Goal: Task Accomplishment & Management: Use online tool/utility

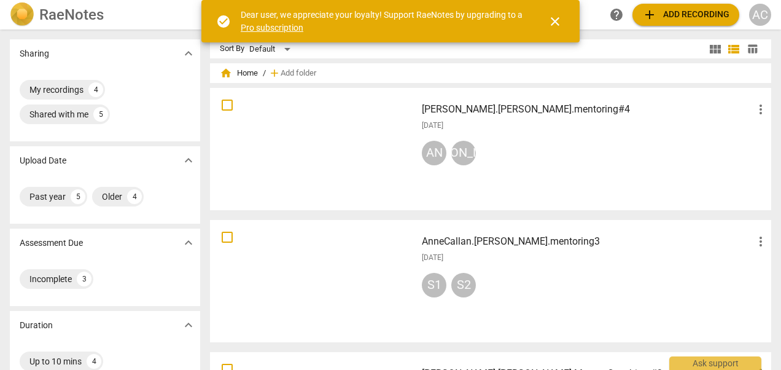
click at [690, 18] on span "add Add recording" at bounding box center [685, 14] width 87 height 15
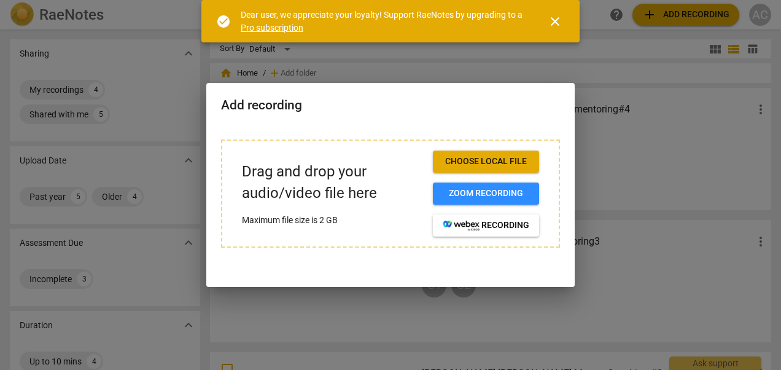
click at [510, 161] on span "Choose local file" at bounding box center [486, 161] width 87 height 12
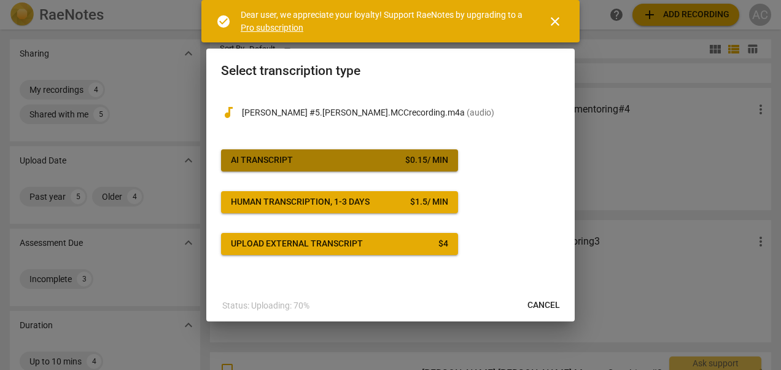
click at [302, 157] on span "AI Transcript $ 0.15 / min" at bounding box center [339, 160] width 217 height 12
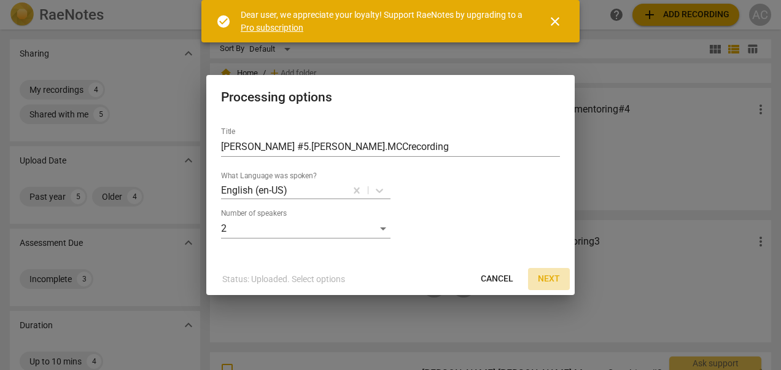
click at [554, 276] on span "Next" at bounding box center [549, 279] width 22 height 12
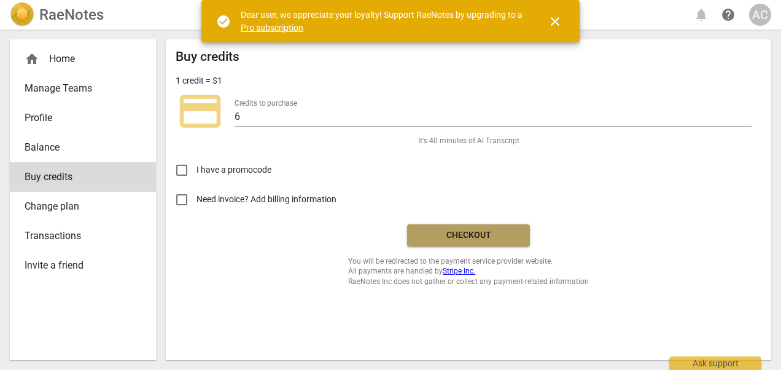
click at [490, 233] on span "Checkout" at bounding box center [468, 235] width 103 height 12
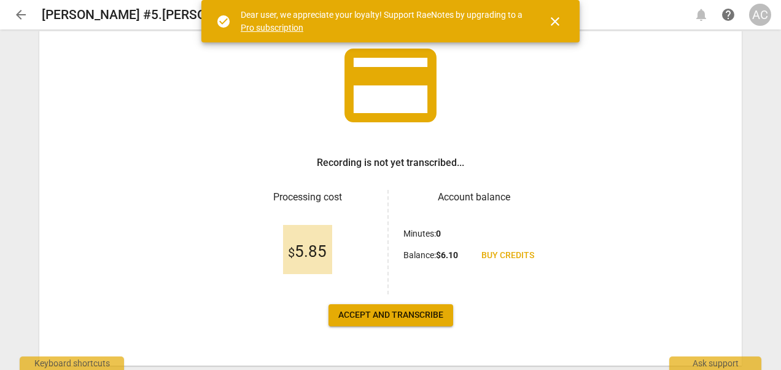
scroll to position [90, 0]
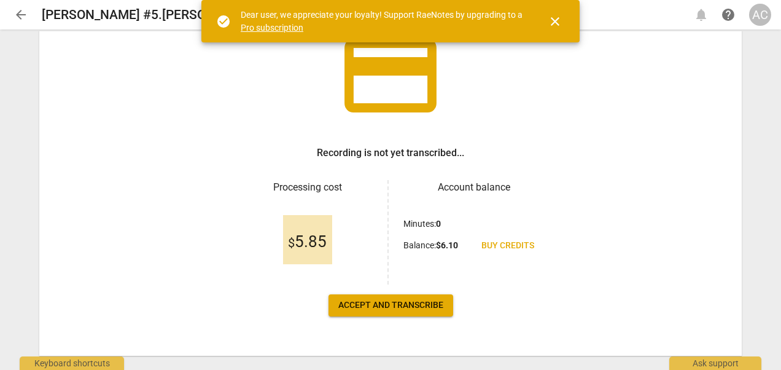
click at [375, 304] on span "Accept and transcribe" at bounding box center [390, 305] width 105 height 12
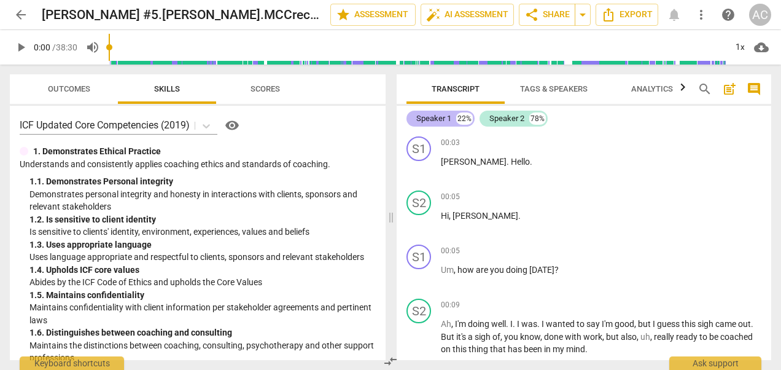
click at [443, 117] on div "Speaker 1" at bounding box center [433, 118] width 35 height 12
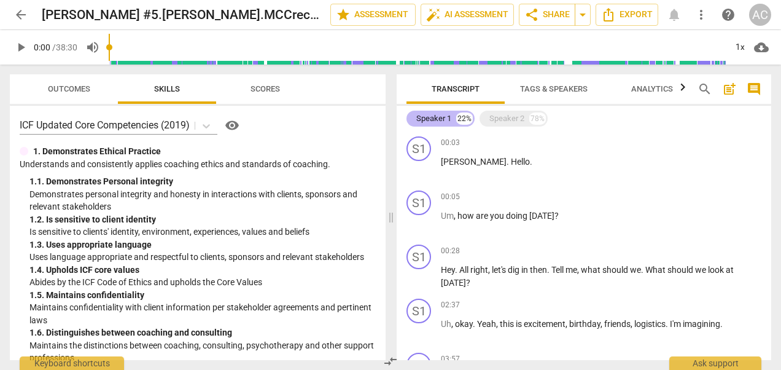
click at [443, 117] on div "Speaker 1" at bounding box center [433, 118] width 35 height 12
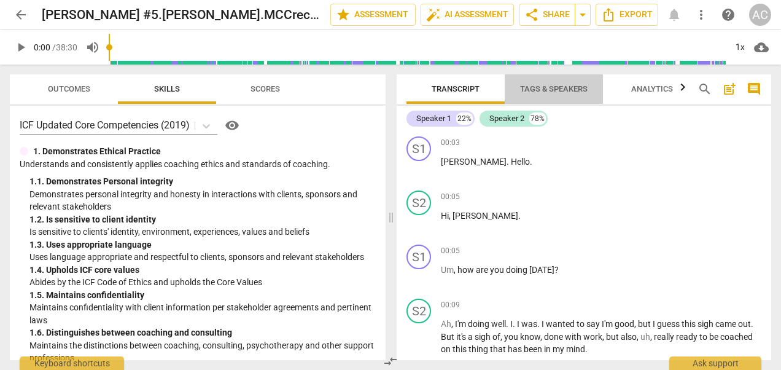
click at [573, 90] on span "Tags & Speakers" at bounding box center [554, 88] width 68 height 9
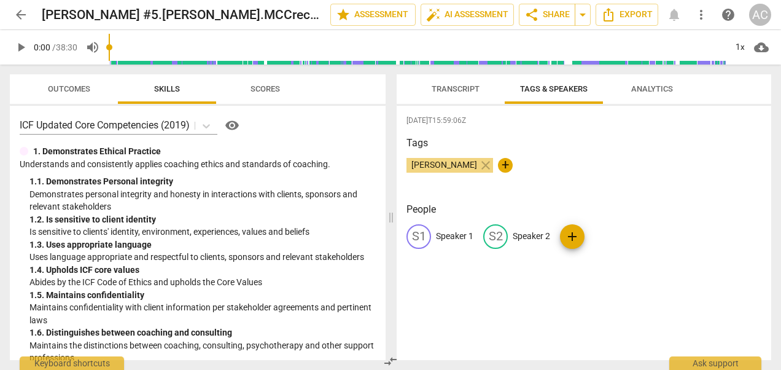
drag, startPoint x: 423, startPoint y: 235, endPoint x: 439, endPoint y: 156, distance: 80.3
click at [440, 170] on div "[PERSON_NAME] close" at bounding box center [450, 165] width 87 height 15
drag, startPoint x: 440, startPoint y: 170, endPoint x: 459, endPoint y: 232, distance: 64.5
click at [459, 232] on p "Speaker 1" at bounding box center [454, 236] width 37 height 13
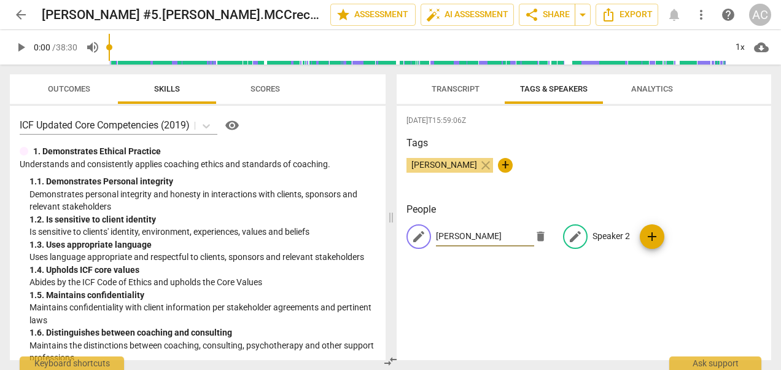
type input "[PERSON_NAME]"
click at [599, 235] on p "Speaker 2" at bounding box center [611, 236] width 37 height 13
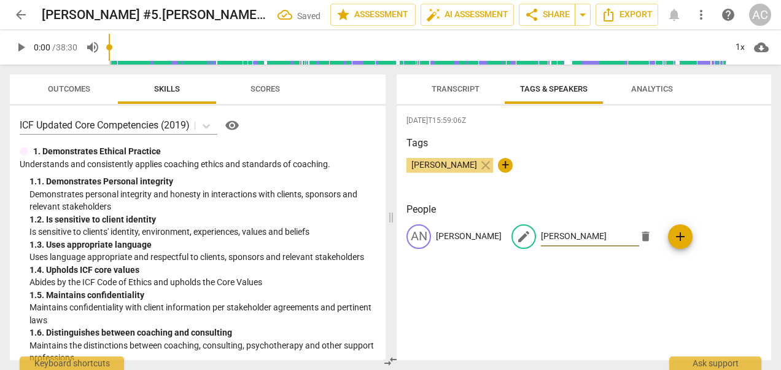
type input "[PERSON_NAME]"
click at [462, 89] on span "Transcript" at bounding box center [456, 88] width 48 height 9
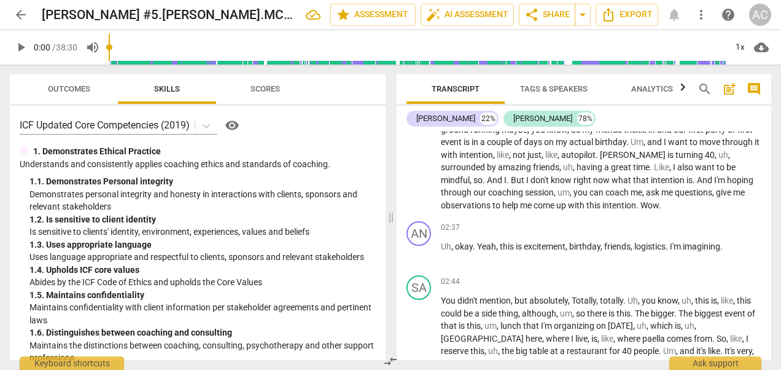
scroll to position [505, 0]
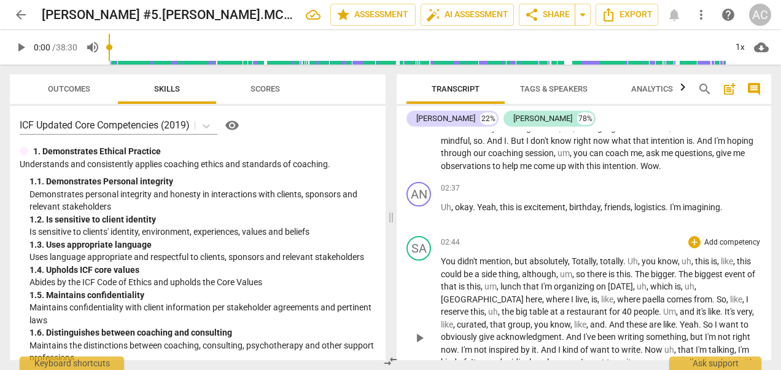
click at [419, 332] on span "play_arrow" at bounding box center [419, 337] width 15 height 15
click at [507, 259] on span "mention" at bounding box center [495, 261] width 31 height 10
drag, startPoint x: 530, startPoint y: 260, endPoint x: 440, endPoint y: 259, distance: 90.3
click at [440, 259] on div "SA play_arrow pause 02:44 + Add competency keyboard_arrow_right You didn't ment…" at bounding box center [584, 327] width 375 height 193
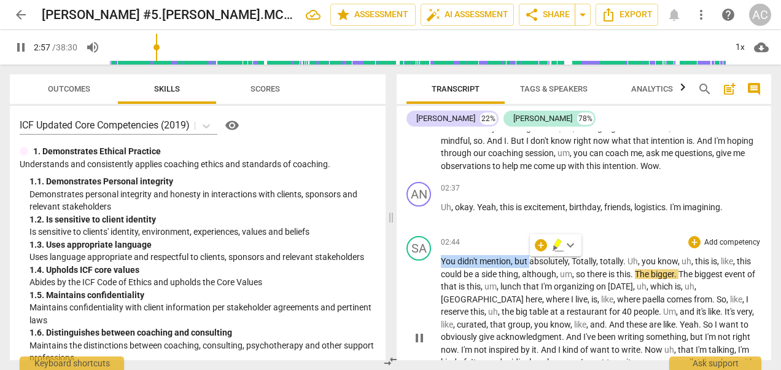
type input "178"
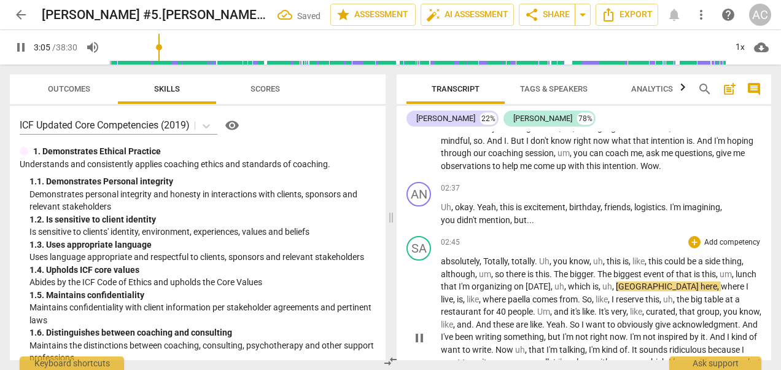
click at [444, 260] on span "absolutely" at bounding box center [460, 261] width 39 height 10
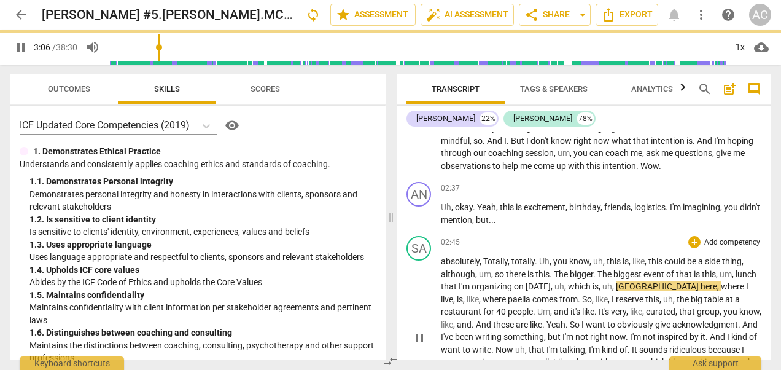
type input "186"
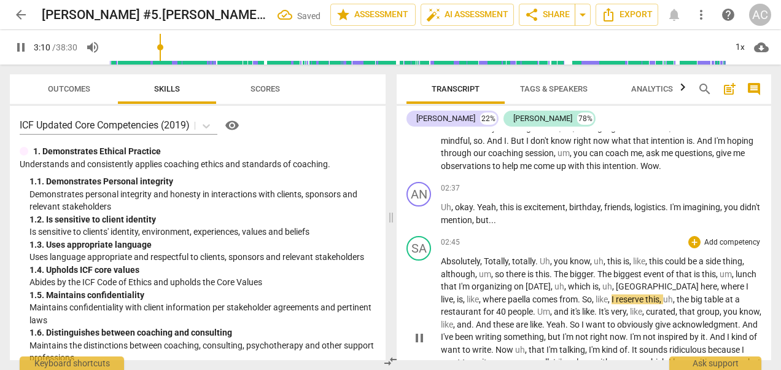
click at [419, 338] on span "pause" at bounding box center [419, 337] width 15 height 15
type input "190"
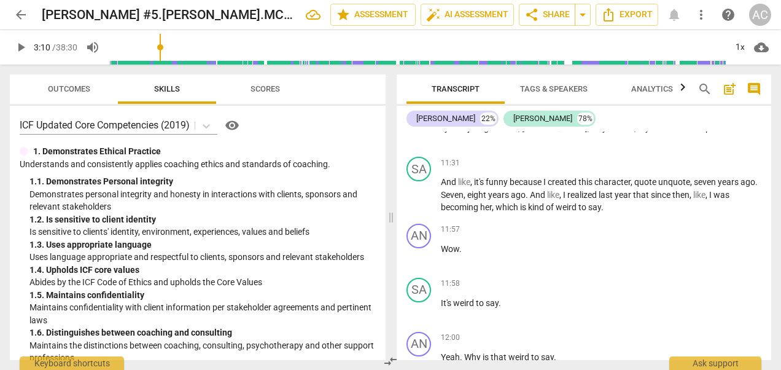
scroll to position [3071, 0]
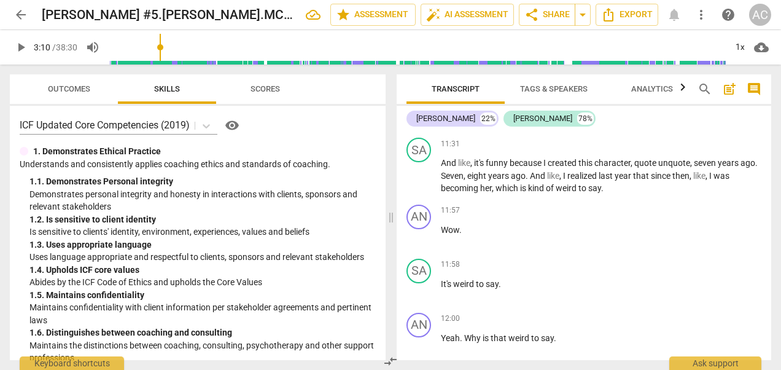
click at [774, 187] on div "Transcript Tags & Speakers Analytics search post_add comment [PERSON_NAME] 22% …" at bounding box center [586, 216] width 389 height 305
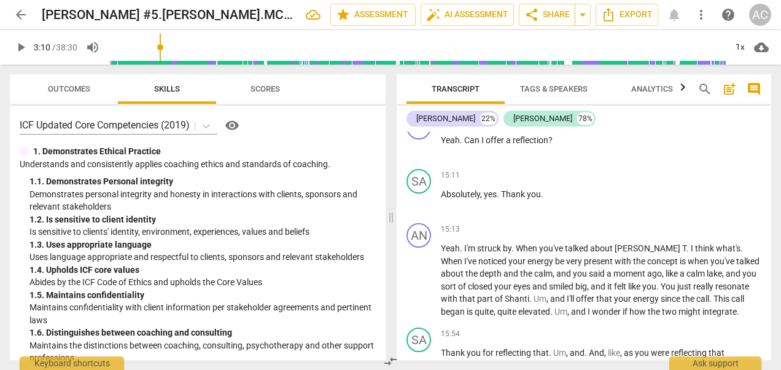
scroll to position [4413, 0]
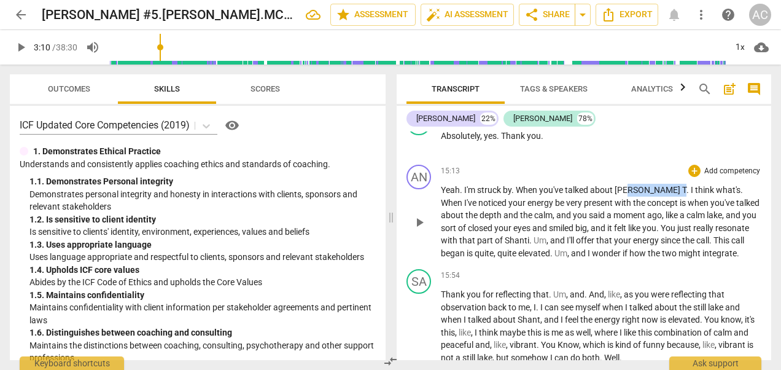
drag, startPoint x: 645, startPoint y: 211, endPoint x: 632, endPoint y: 211, distance: 13.5
click at [632, 211] on p "Yeah . I'm struck by . When you've talked about [PERSON_NAME] I think what's . …" at bounding box center [601, 222] width 321 height 76
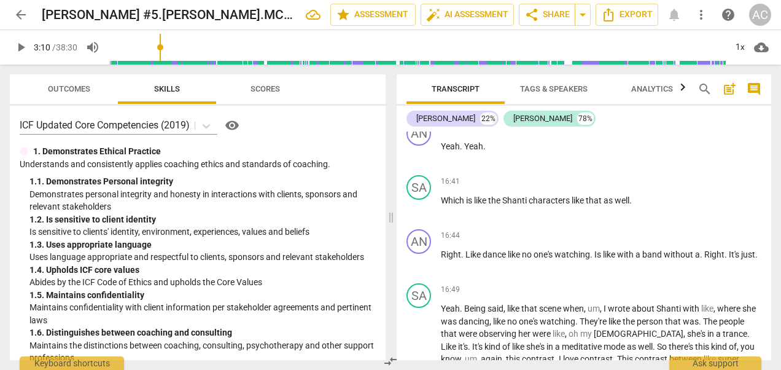
scroll to position [4704, 0]
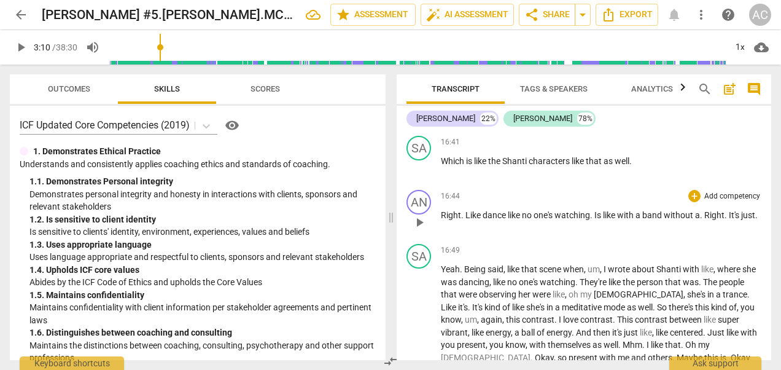
click at [423, 230] on span "play_arrow" at bounding box center [419, 222] width 15 height 15
click at [418, 230] on span "pause" at bounding box center [419, 222] width 15 height 15
type input "1012"
click at [642, 220] on span "a" at bounding box center [639, 215] width 7 height 10
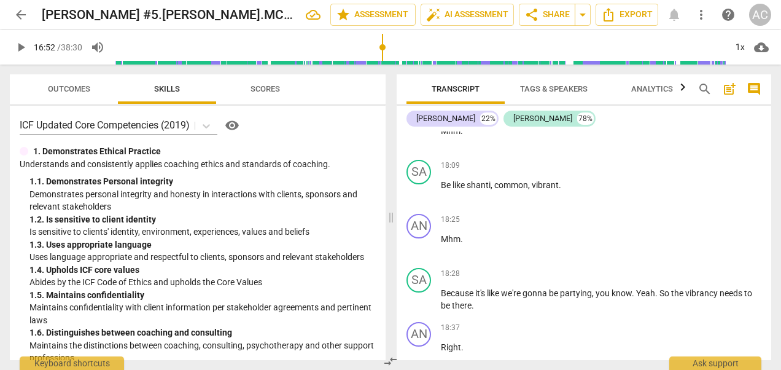
scroll to position [5112, 0]
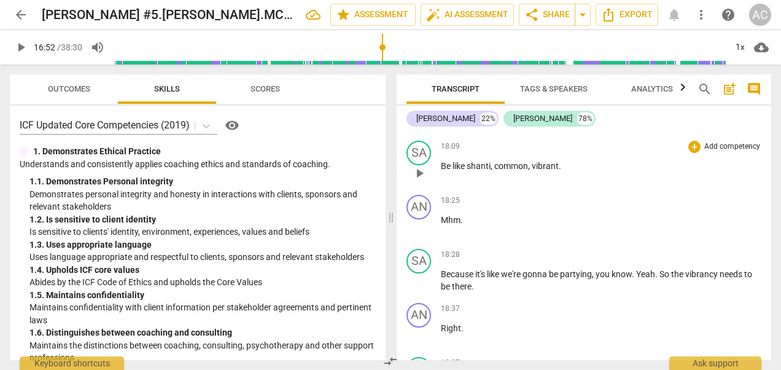
click at [521, 171] on span "common" at bounding box center [511, 166] width 34 height 10
drag, startPoint x: 765, startPoint y: 242, endPoint x: 765, endPoint y: 251, distance: 8.6
click at [765, 244] on div "AN play_arrow pause 18:25 + Add competency keyboard_arrow_right Mhm ." at bounding box center [584, 217] width 375 height 54
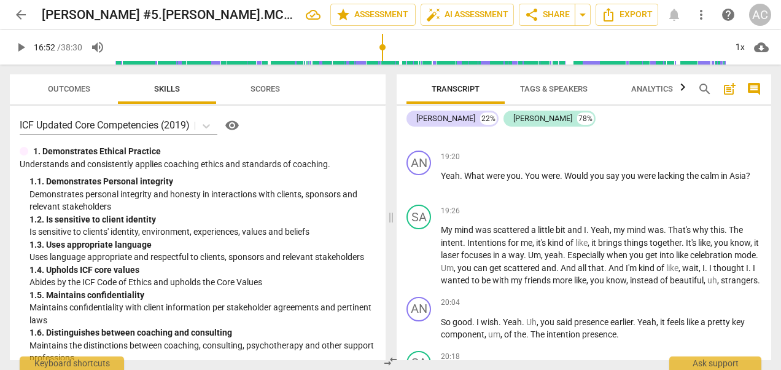
scroll to position [5773, 0]
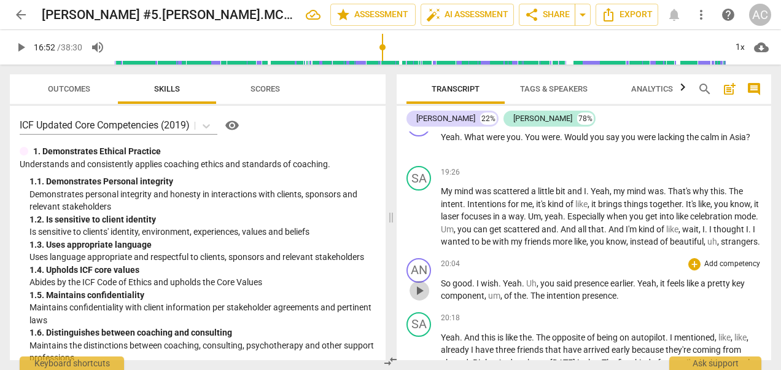
click at [419, 298] on span "play_arrow" at bounding box center [419, 290] width 15 height 15
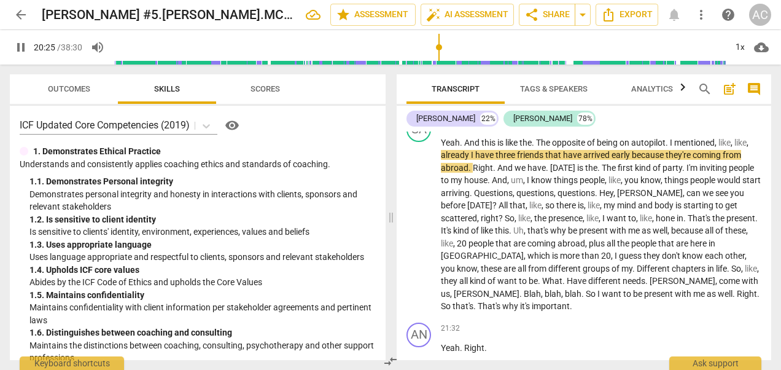
scroll to position [5909, 0]
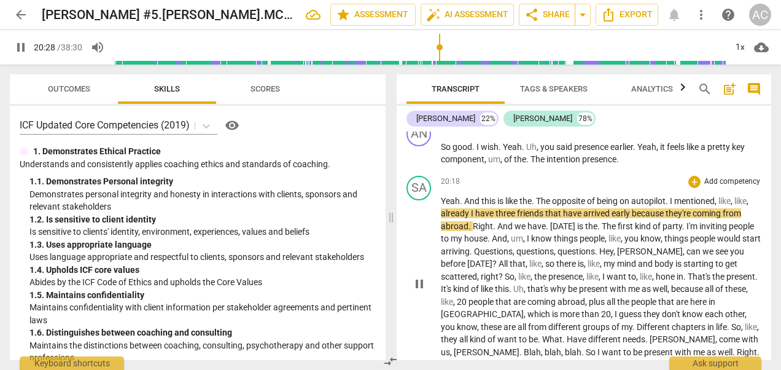
click at [419, 291] on span "pause" at bounding box center [419, 283] width 15 height 15
type input "1229"
click at [592, 164] on span "presence" at bounding box center [599, 159] width 34 height 10
click at [582, 164] on span "intention" at bounding box center [565, 159] width 36 height 10
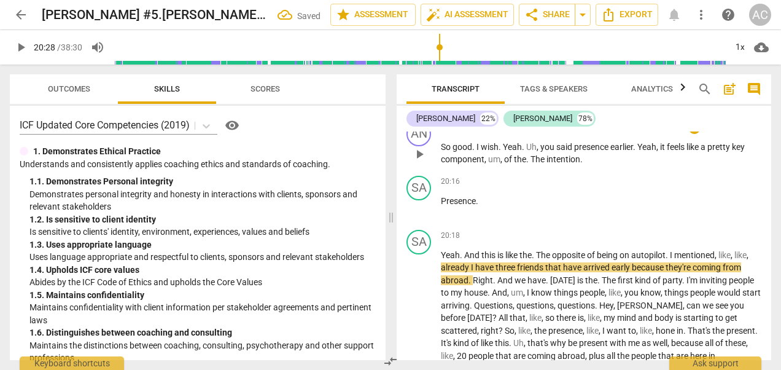
click at [533, 164] on span "The" at bounding box center [539, 159] width 16 height 10
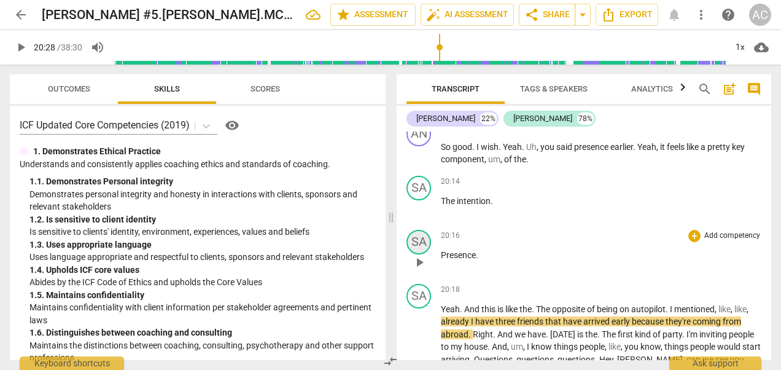
drag, startPoint x: 421, startPoint y: 226, endPoint x: 421, endPoint y: 282, distance: 56.5
click at [421, 282] on div "AN play_arrow pause 00:03 + Add competency keyboard_arrow_right [PERSON_NAME] .…" at bounding box center [584, 245] width 375 height 228
drag, startPoint x: 483, startPoint y: 292, endPoint x: 443, endPoint y: 291, distance: 40.5
click at [443, 262] on p "Presence ." at bounding box center [601, 255] width 321 height 13
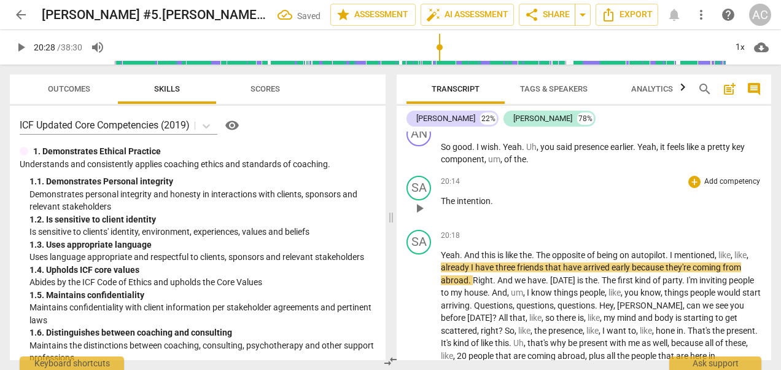
click at [443, 206] on span "The" at bounding box center [449, 201] width 16 height 10
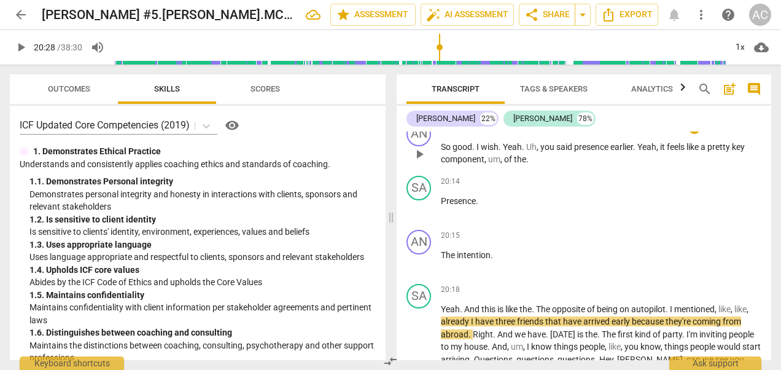
click at [546, 166] on p "So good . I wish . Yeah . Uh , you said presence earlier . Yeah , it feels like…" at bounding box center [601, 153] width 321 height 25
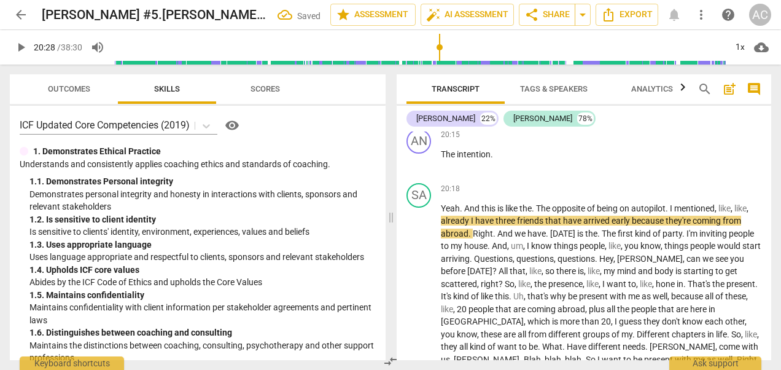
scroll to position [6088, 0]
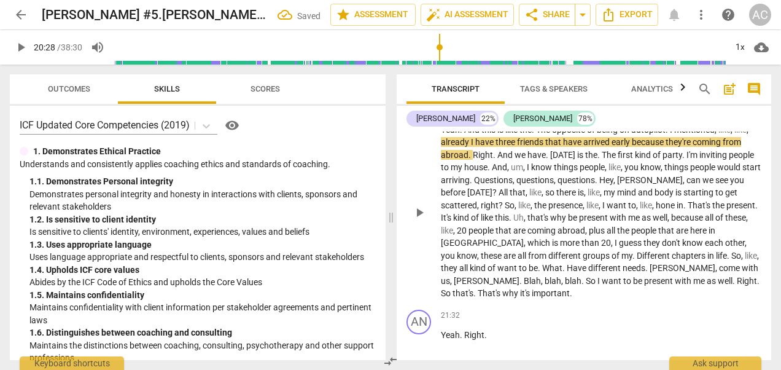
click at [457, 260] on span "you" at bounding box center [449, 256] width 16 height 10
click at [477, 160] on span "Right" at bounding box center [483, 155] width 20 height 10
click at [742, 172] on span "start" at bounding box center [751, 167] width 18 height 10
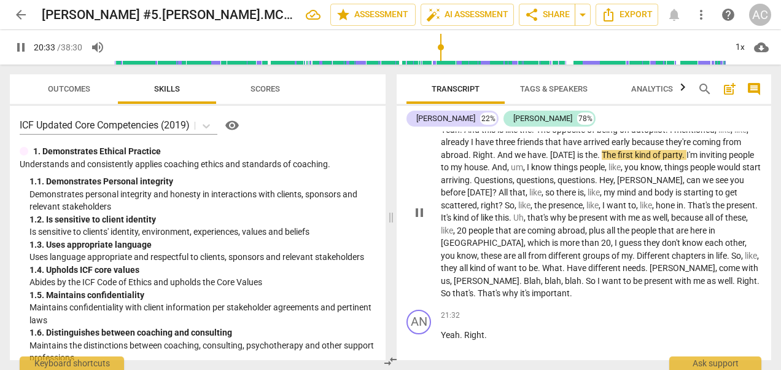
click at [419, 220] on span "pause" at bounding box center [419, 212] width 15 height 15
type input "1233"
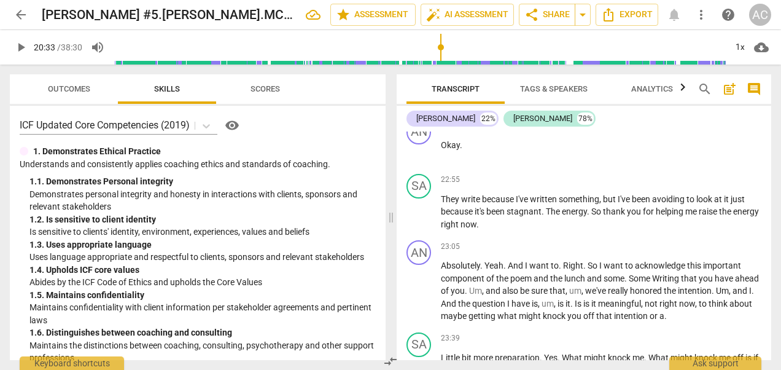
scroll to position [6697, 0]
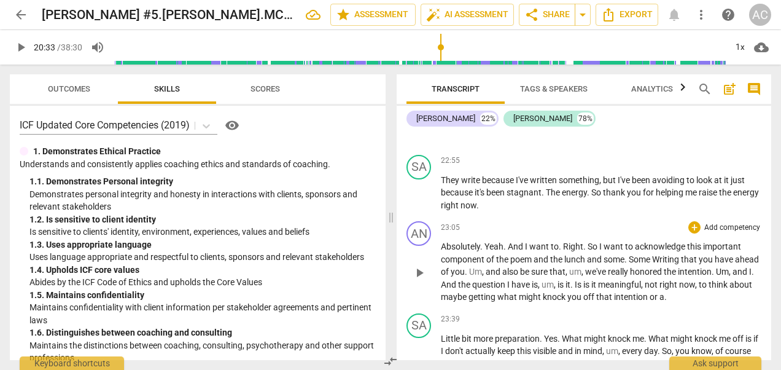
click at [626, 264] on span "." at bounding box center [627, 259] width 4 height 10
click at [418, 280] on span "play_arrow" at bounding box center [419, 272] width 15 height 15
click at [658, 264] on span "Writing" at bounding box center [665, 259] width 29 height 10
type input "1398"
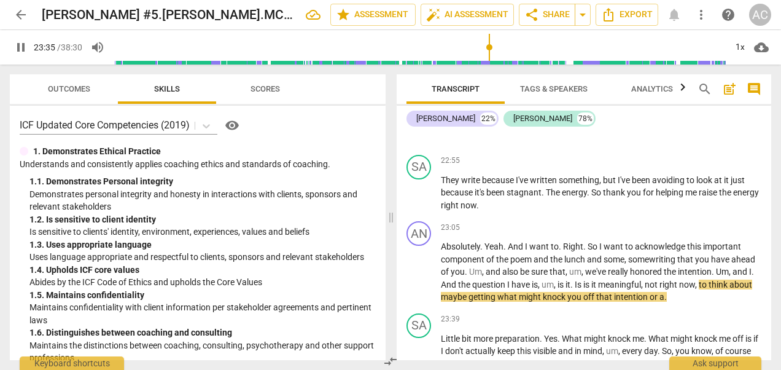
click at [660, 289] on span "not" at bounding box center [652, 284] width 15 height 10
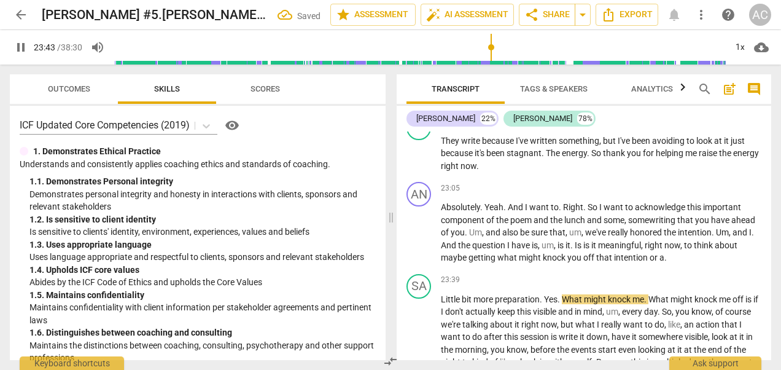
scroll to position [6756, 0]
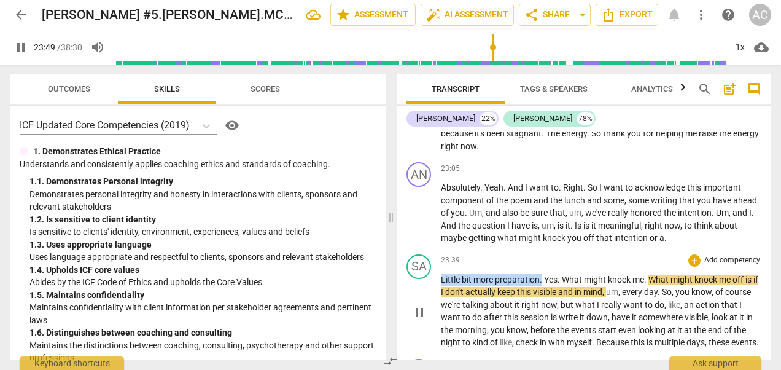
drag, startPoint x: 542, startPoint y: 302, endPoint x: 440, endPoint y: 298, distance: 101.4
click at [440, 298] on div "SA play_arrow pause 23:39 + Add competency keyboard_arrow_right Little bit more…" at bounding box center [584, 301] width 375 height 104
click at [547, 284] on span "Yes" at bounding box center [551, 280] width 14 height 10
click at [543, 284] on span "." at bounding box center [542, 280] width 4 height 10
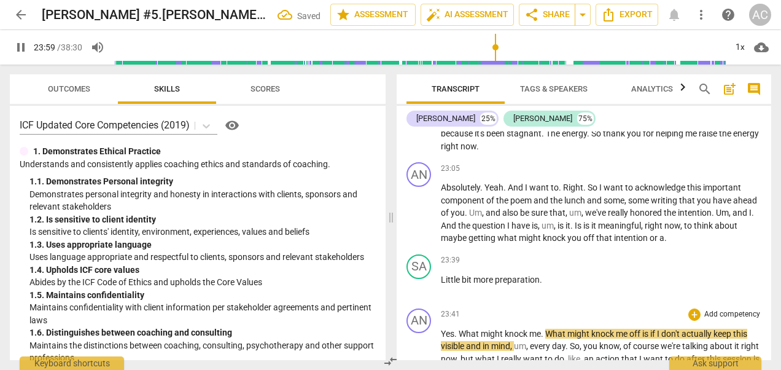
click at [459, 338] on span "What" at bounding box center [470, 334] width 22 height 10
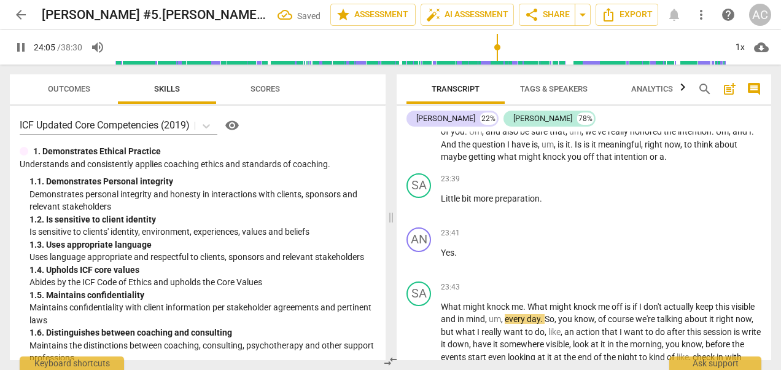
scroll to position [6838, 0]
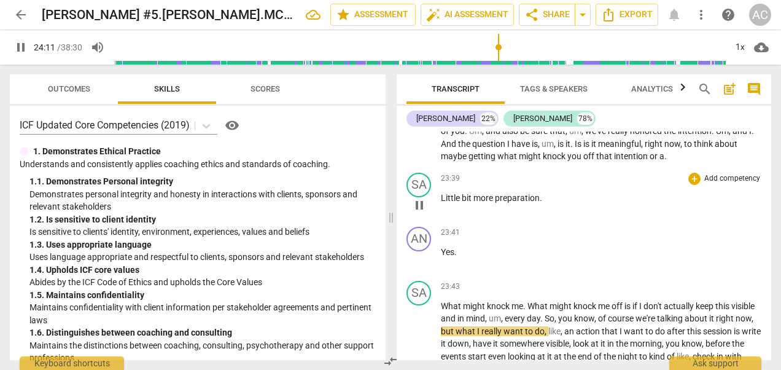
click at [442, 203] on span "Little" at bounding box center [451, 198] width 21 height 10
type input "1453"
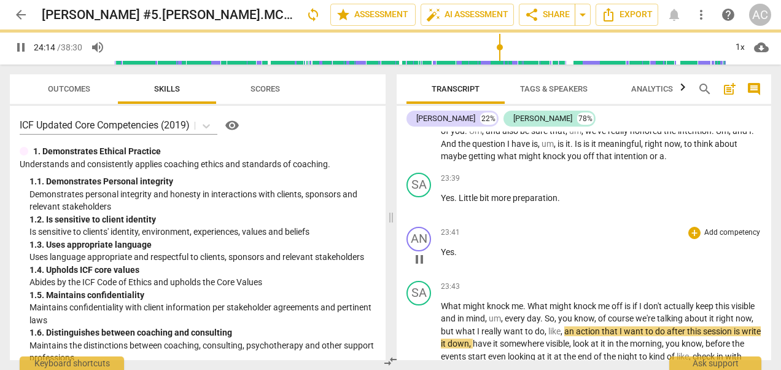
click at [441, 257] on span "Yes" at bounding box center [448, 252] width 14 height 10
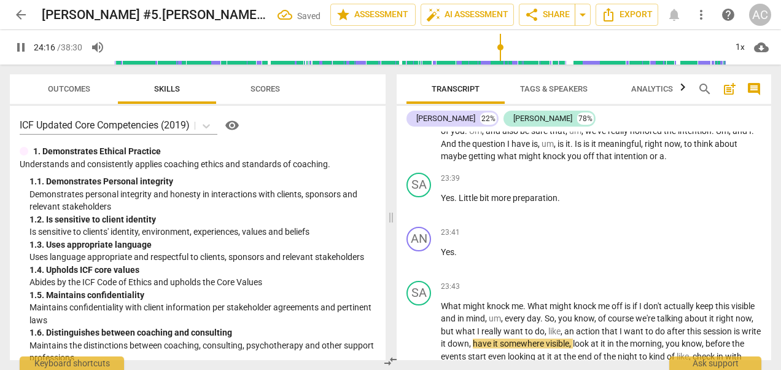
scroll to position [7069, 0]
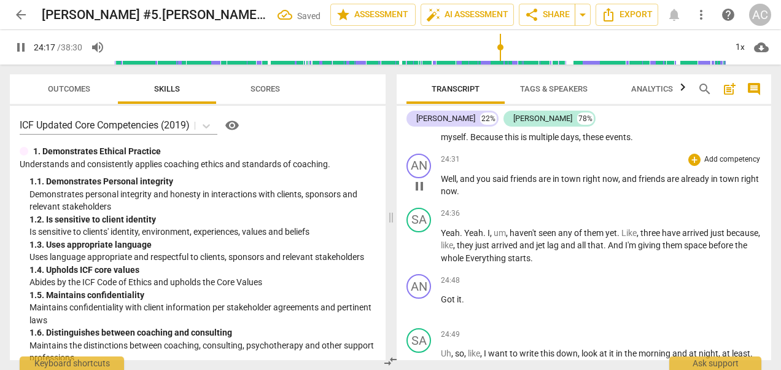
drag, startPoint x: 570, startPoint y: 224, endPoint x: 537, endPoint y: 222, distance: 33.2
click at [537, 203] on div "AN play_arrow pause 24:31 + Add competency keyboard_arrow_right Well , and you …" at bounding box center [584, 176] width 375 height 54
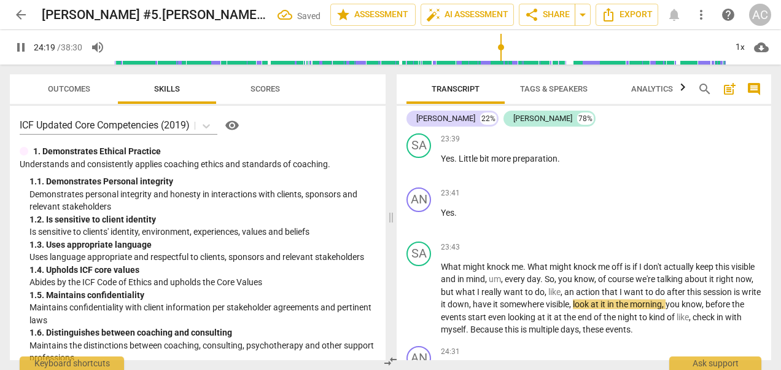
scroll to position [6877, 0]
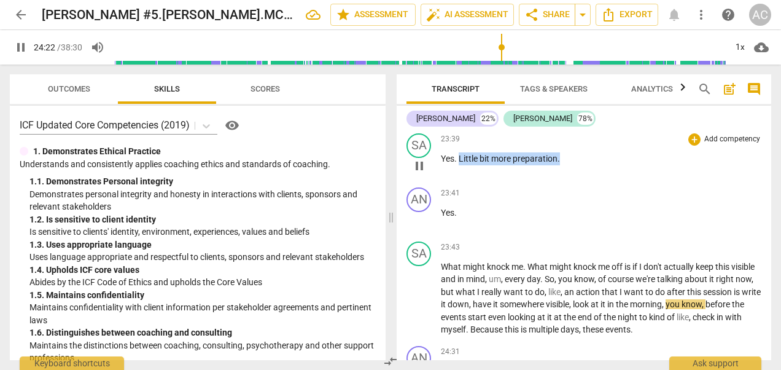
drag, startPoint x: 570, startPoint y: 185, endPoint x: 459, endPoint y: 186, distance: 111.2
click at [459, 165] on p "Yes . Little bit more preparation ." at bounding box center [601, 158] width 321 height 13
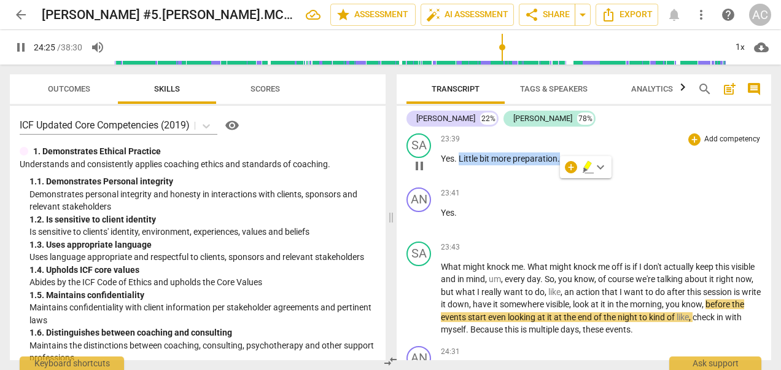
type input "1466"
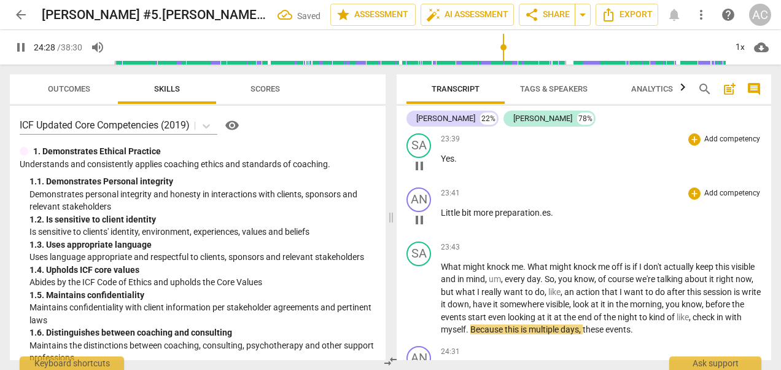
click at [551, 217] on span "." at bounding box center [552, 213] width 2 height 10
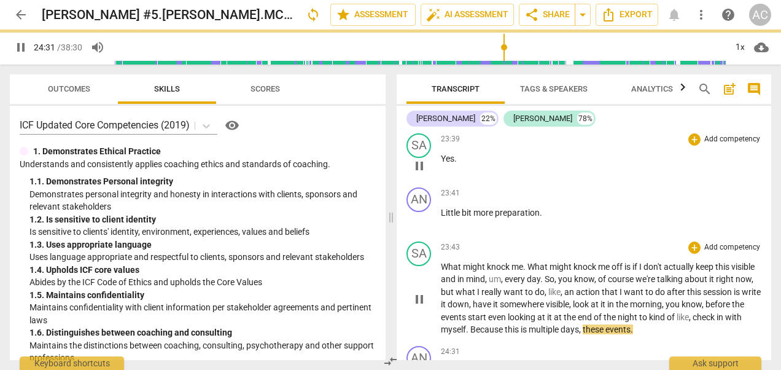
scroll to position [7136, 0]
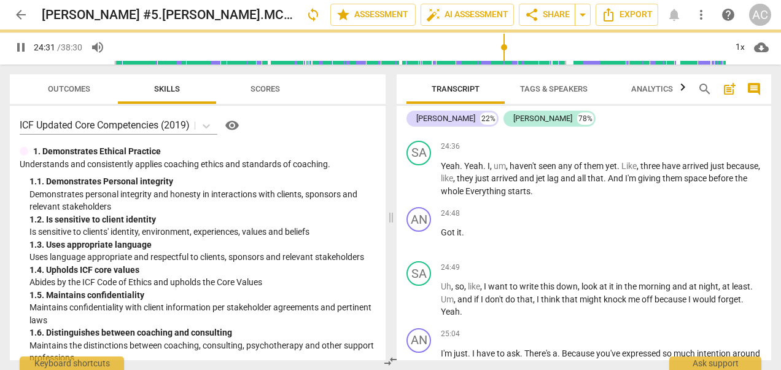
click at [443, 273] on div "24:49 + Add competency keyboard_arrow_right" at bounding box center [601, 267] width 321 height 12
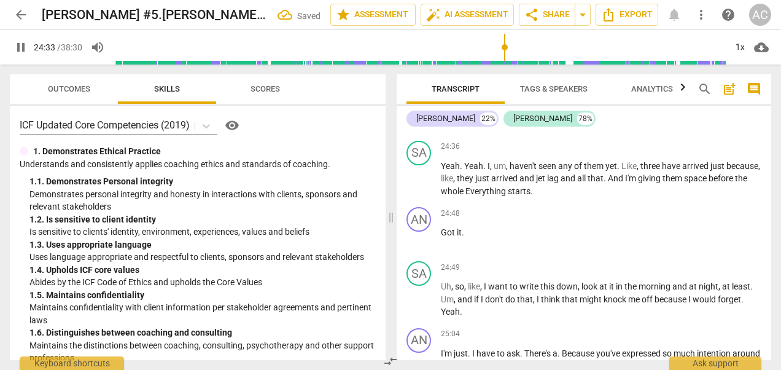
scroll to position [6936, 0]
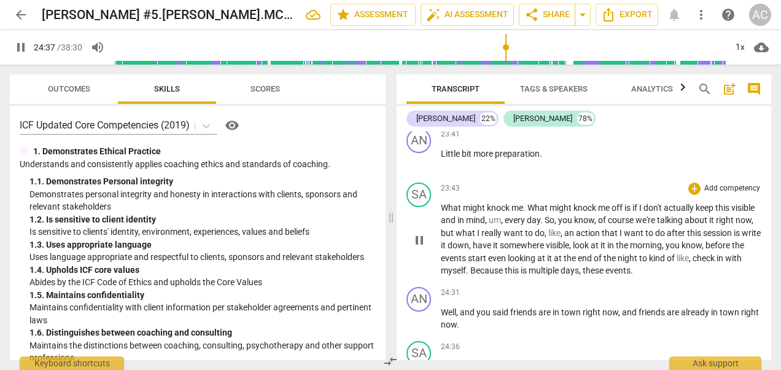
click at [736, 225] on span "now" at bounding box center [744, 220] width 16 height 10
click at [422, 247] on span "pause" at bounding box center [419, 240] width 15 height 15
click at [421, 168] on span "play_arrow" at bounding box center [419, 161] width 15 height 15
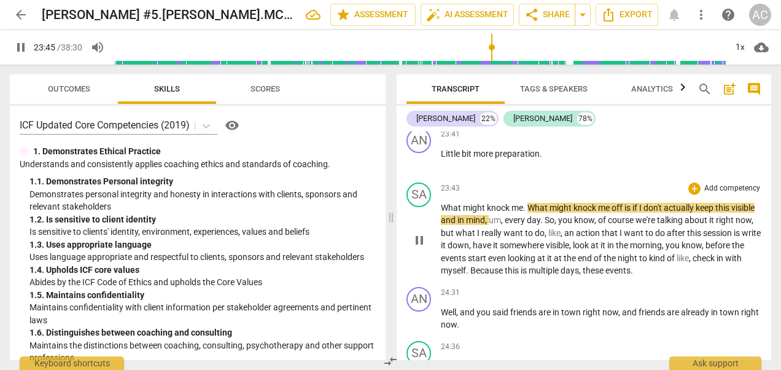
click at [443, 212] on span "What" at bounding box center [452, 208] width 22 height 10
type input "1427"
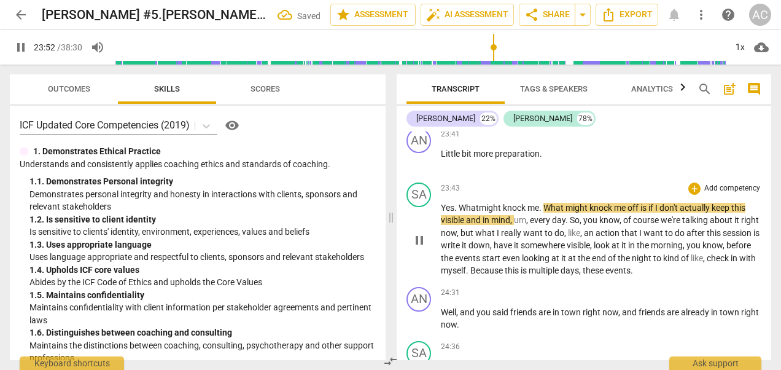
click at [416, 247] on span "pause" at bounding box center [419, 240] width 15 height 15
click at [446, 212] on span "Yes" at bounding box center [448, 208] width 14 height 10
click at [463, 160] on p "Little bit more preparation ." at bounding box center [601, 153] width 321 height 13
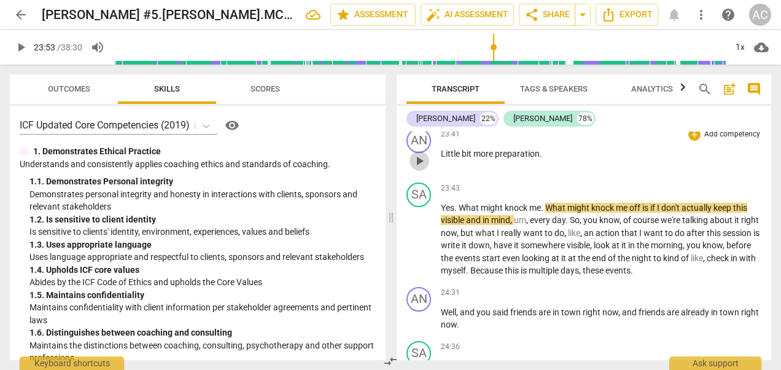
click at [416, 168] on span "play_arrow" at bounding box center [419, 161] width 15 height 15
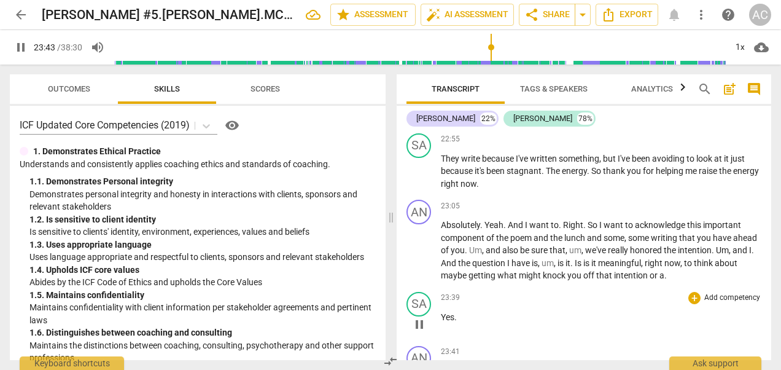
scroll to position [6778, 0]
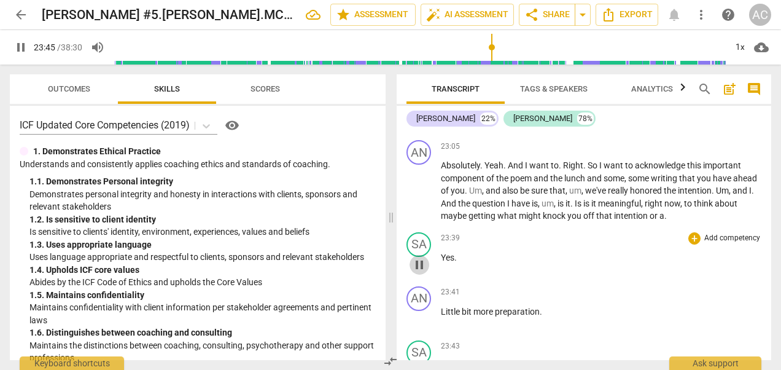
click at [422, 272] on span "pause" at bounding box center [419, 264] width 15 height 15
click at [418, 199] on span "play_arrow" at bounding box center [419, 191] width 15 height 15
click at [566, 195] on span "that" at bounding box center [558, 190] width 16 height 10
click at [614, 220] on span "that" at bounding box center [605, 216] width 18 height 10
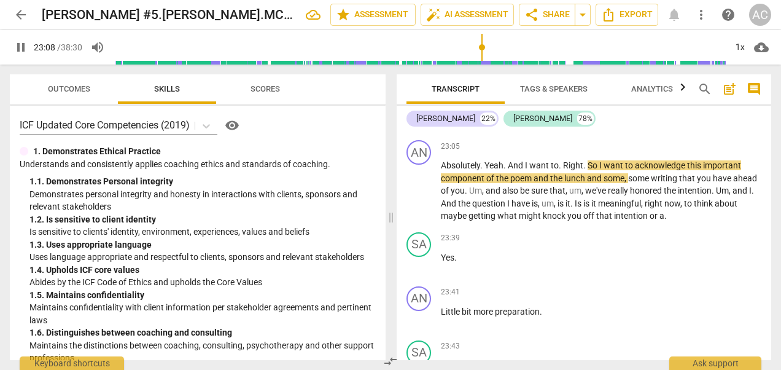
click at [614, 220] on span "that" at bounding box center [605, 216] width 18 height 10
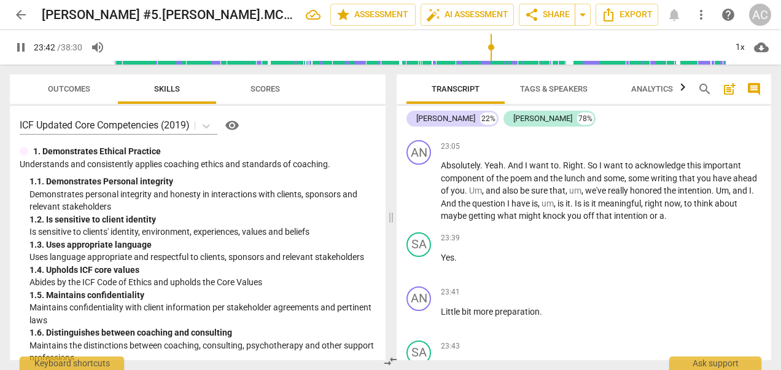
click at [470, 264] on p "Yes ." at bounding box center [601, 257] width 321 height 13
type input "1423"
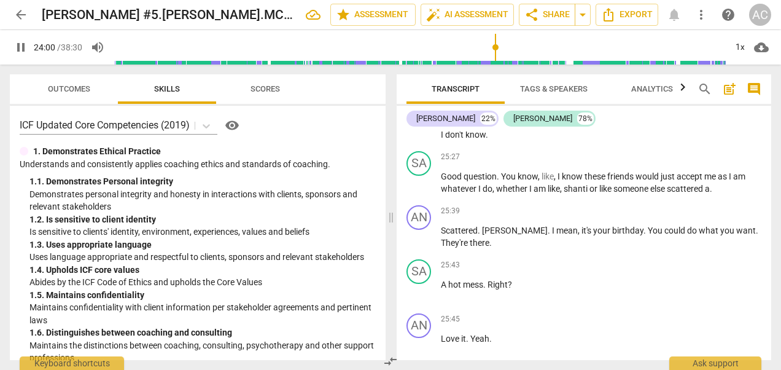
scroll to position [7413, 0]
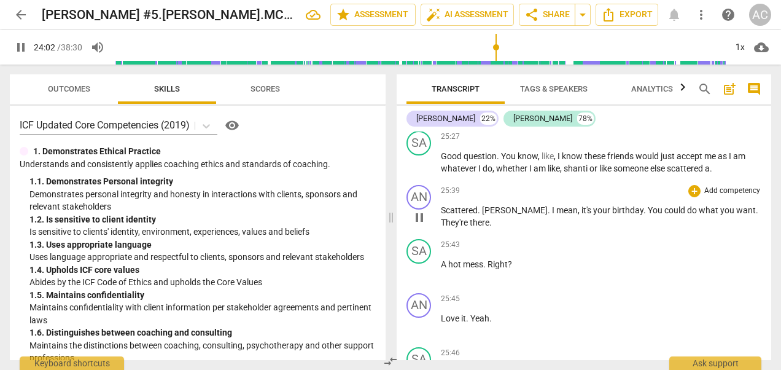
click at [455, 215] on span "Scattered" at bounding box center [459, 210] width 37 height 10
click at [424, 225] on span "pause" at bounding box center [419, 217] width 15 height 15
click at [424, 225] on span "play_arrow" at bounding box center [419, 217] width 15 height 15
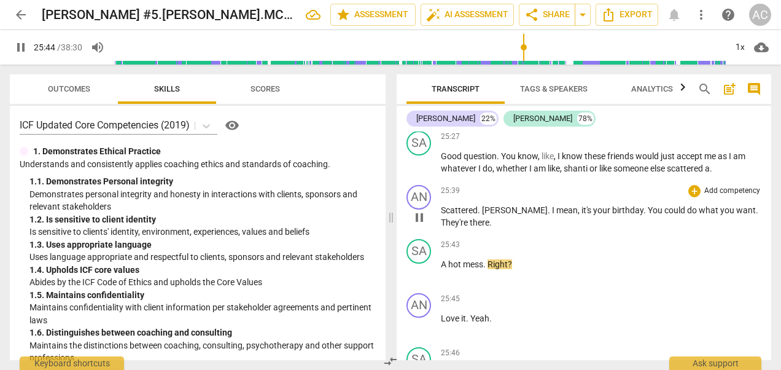
click at [489, 227] on span "." at bounding box center [490, 222] width 2 height 10
type input "1545"
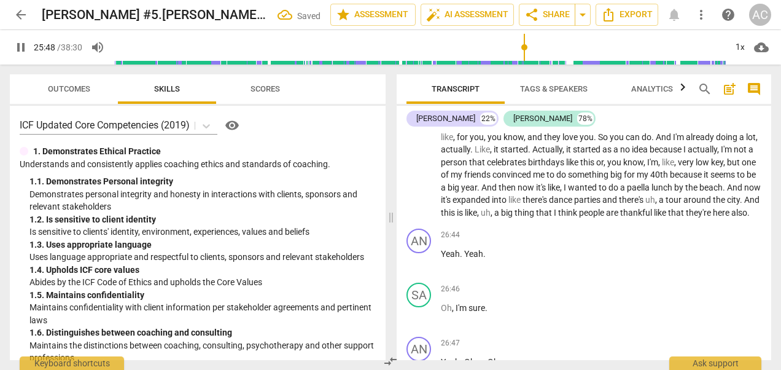
scroll to position [7473, 0]
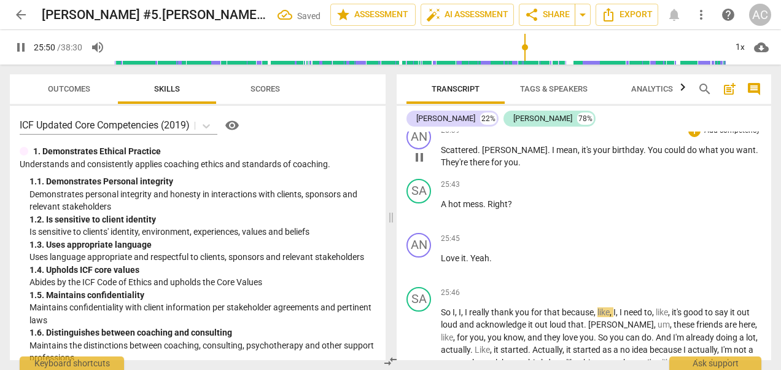
click at [490, 155] on span "[PERSON_NAME]" at bounding box center [515, 150] width 66 height 10
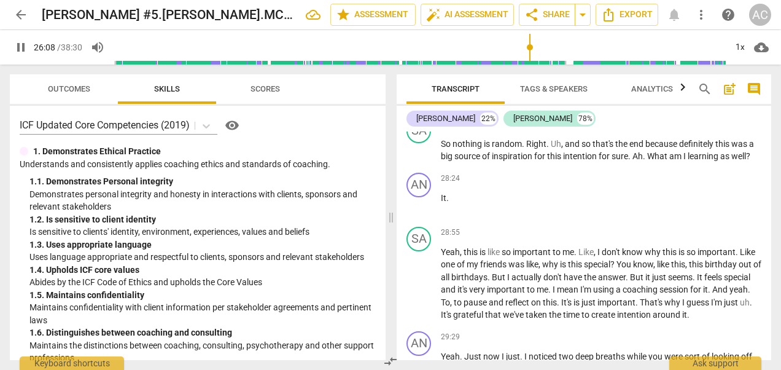
scroll to position [8185, 0]
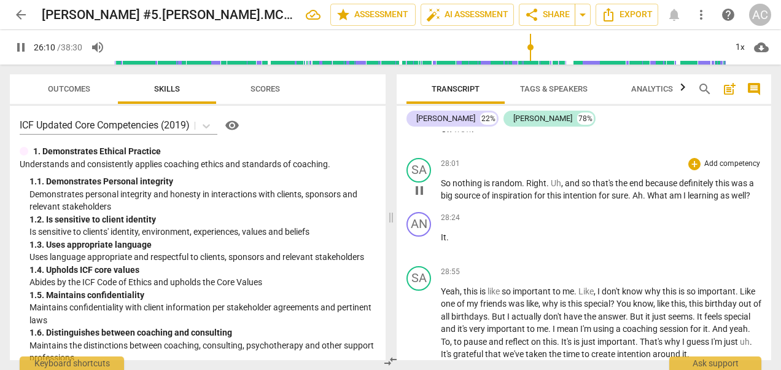
click at [423, 198] on span "pause" at bounding box center [419, 190] width 15 height 15
click at [423, 198] on span "play_arrow" at bounding box center [419, 190] width 15 height 15
drag, startPoint x: 427, startPoint y: 260, endPoint x: 446, endPoint y: 275, distance: 23.7
click at [446, 242] on span "It" at bounding box center [444, 237] width 6 height 10
type input "1719"
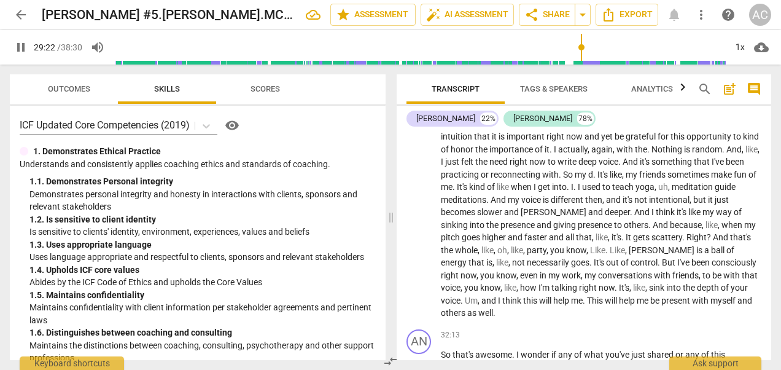
scroll to position [8557, 0]
click at [771, 318] on div "Transcript Tags & Speakers Analytics search post_add comment [PERSON_NAME] 22% …" at bounding box center [586, 216] width 389 height 305
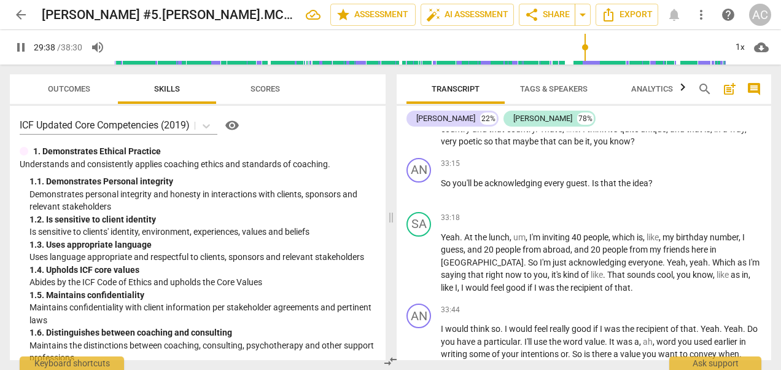
scroll to position [8971, 0]
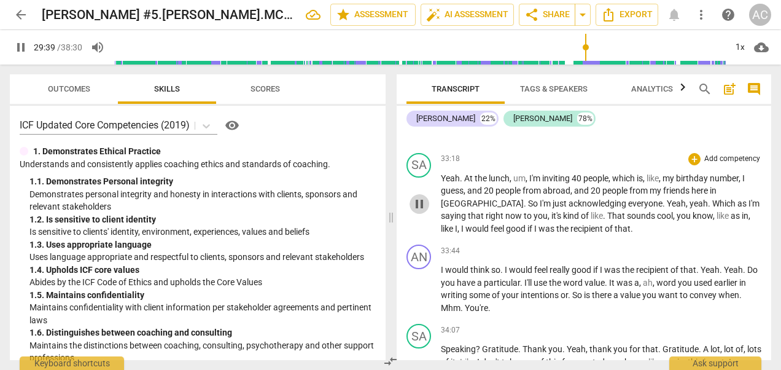
click at [421, 211] on span "pause" at bounding box center [419, 204] width 15 height 15
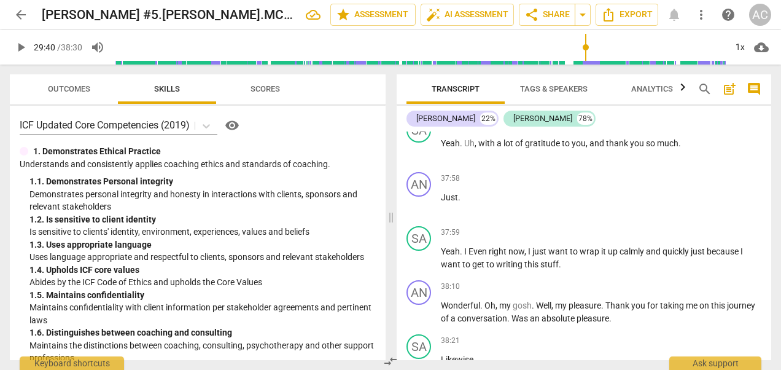
scroll to position [10155, 0]
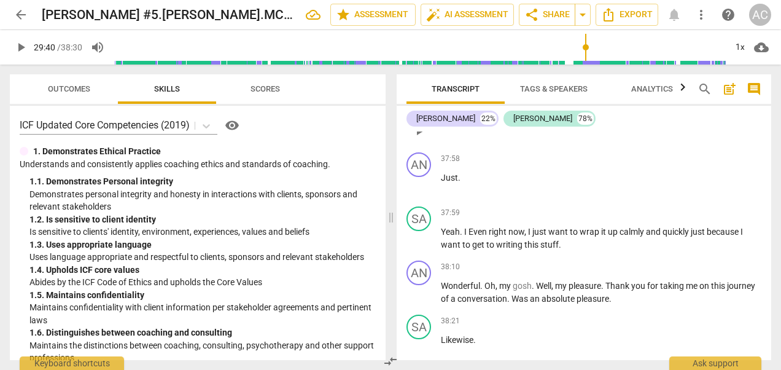
click at [416, 138] on span "play_arrow" at bounding box center [419, 130] width 15 height 15
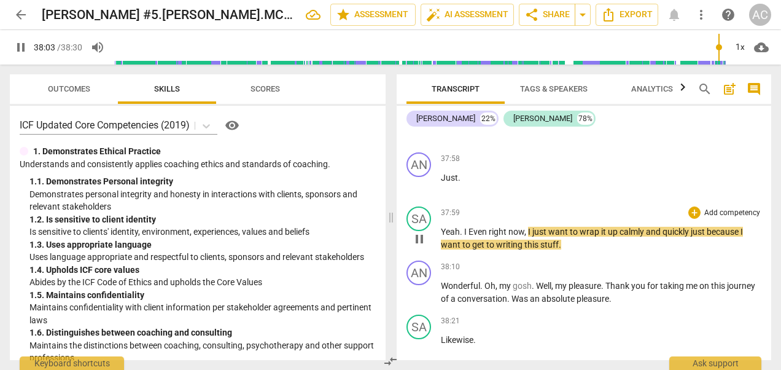
click at [441, 236] on span "Yeah" at bounding box center [450, 232] width 19 height 10
type input "2284"
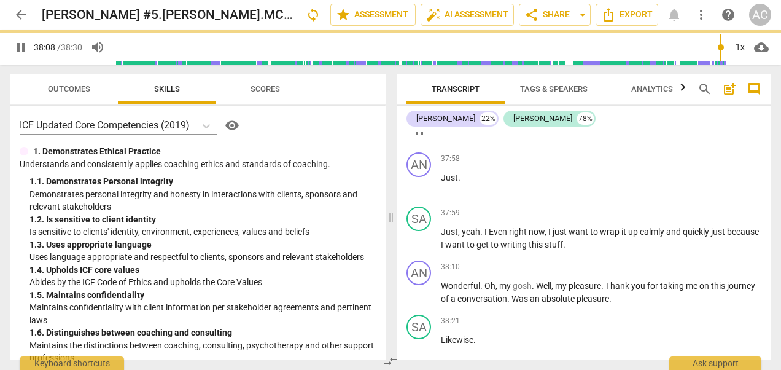
click at [591, 128] on span "and" at bounding box center [598, 124] width 17 height 10
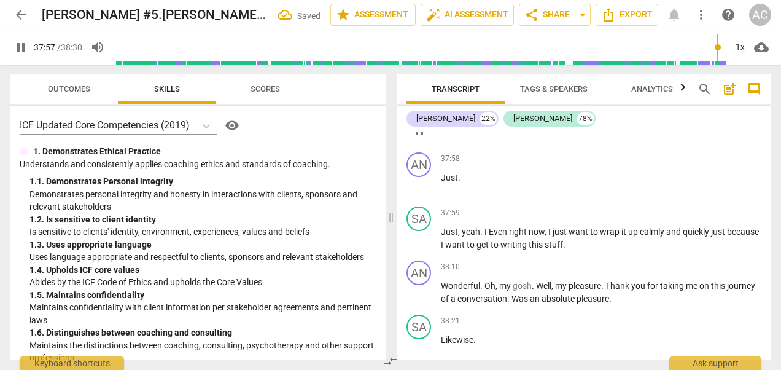
click at [591, 128] on span "and" at bounding box center [598, 124] width 17 height 10
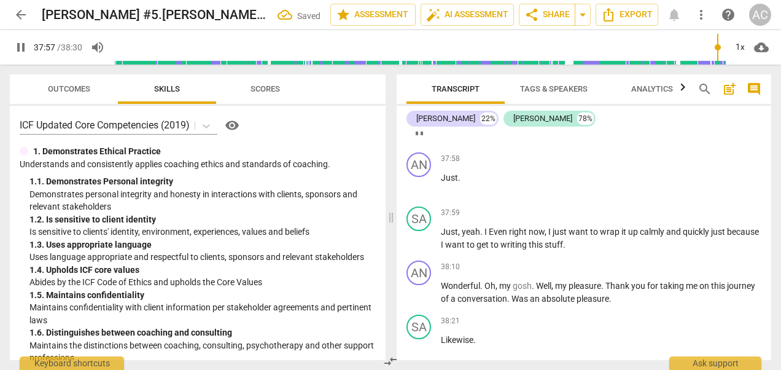
click at [591, 128] on span "and" at bounding box center [598, 124] width 17 height 10
click at [412, 138] on span "pause" at bounding box center [419, 130] width 15 height 15
type input "2278"
click at [592, 128] on span "and" at bounding box center [598, 124] width 17 height 10
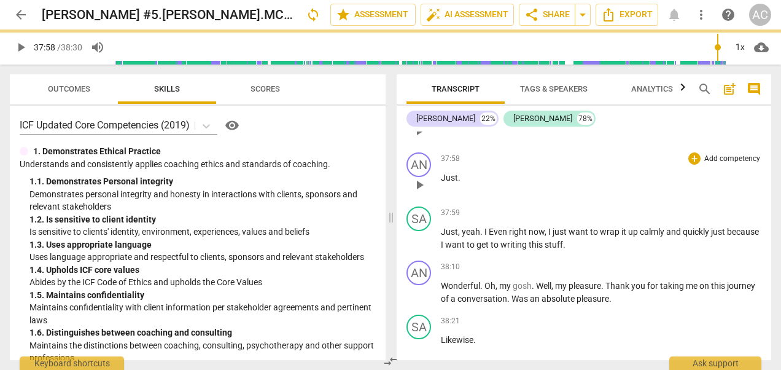
click at [464, 197] on div "37:58 + Add competency keyboard_arrow_right Just ." at bounding box center [601, 174] width 321 height 44
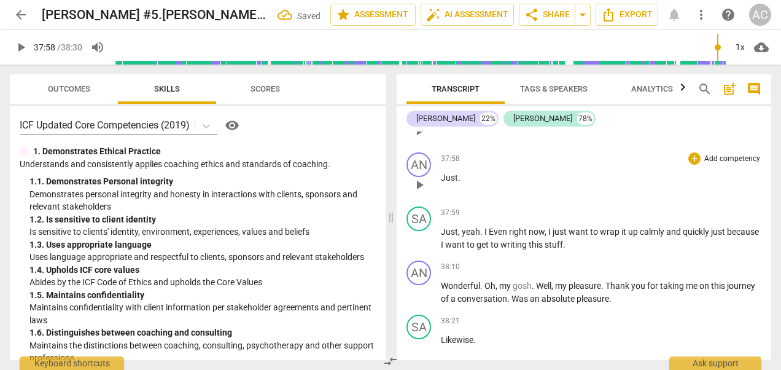
click at [464, 197] on div "37:58 + Add competency keyboard_arrow_right Just ." at bounding box center [601, 174] width 321 height 44
click at [463, 184] on p "Just ." at bounding box center [601, 177] width 321 height 13
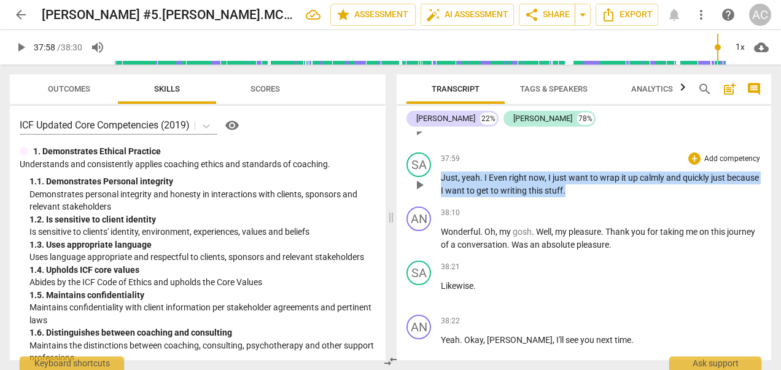
drag, startPoint x: 612, startPoint y: 268, endPoint x: 442, endPoint y: 253, distance: 171.4
click at [442, 197] on p "Just , yeah . I Even right now , I just want to wrap it up calmly and quickly j…" at bounding box center [601, 183] width 321 height 25
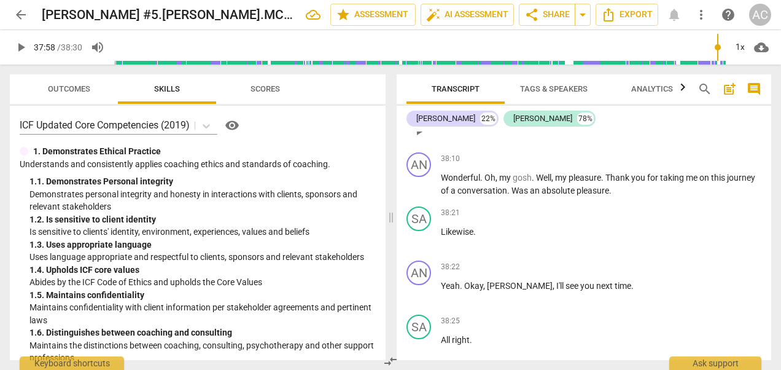
drag, startPoint x: 459, startPoint y: 256, endPoint x: 418, endPoint y: 204, distance: 66.5
click at [418, 138] on span "play_arrow" at bounding box center [419, 130] width 15 height 15
click at [688, 130] on p "Yeah . Uh , with a lot of gratitude to you , [PERSON_NAME] , thank you so much ." at bounding box center [601, 123] width 321 height 13
type input "2281"
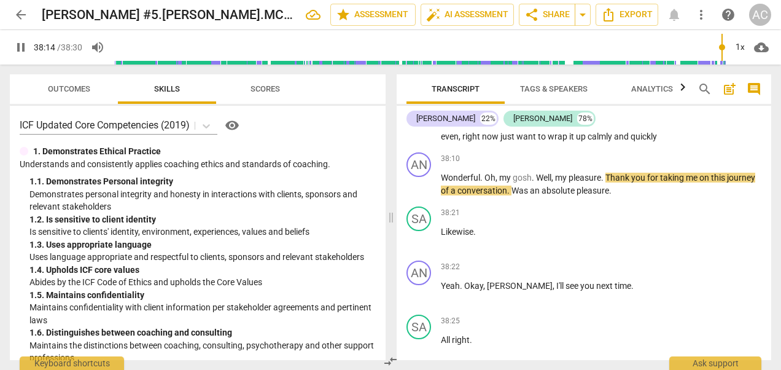
click at [424, 138] on span "pause" at bounding box center [419, 130] width 15 height 15
click at [424, 138] on span "play_arrow" at bounding box center [419, 130] width 15 height 15
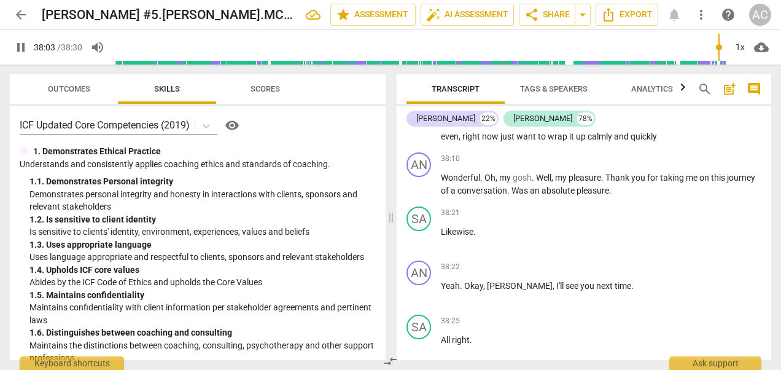
click at [482, 141] on span "now" at bounding box center [491, 136] width 18 height 10
type input "2284"
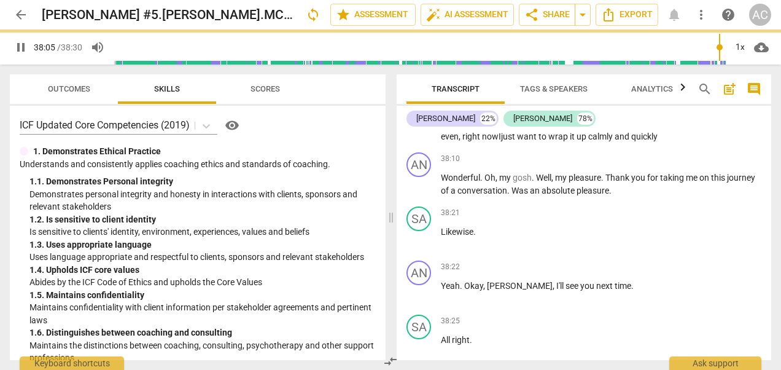
click at [629, 142] on p "Yeah . Uh , with a lot of gratitude to you , [PERSON_NAME] , thank you so much …" at bounding box center [601, 129] width 321 height 25
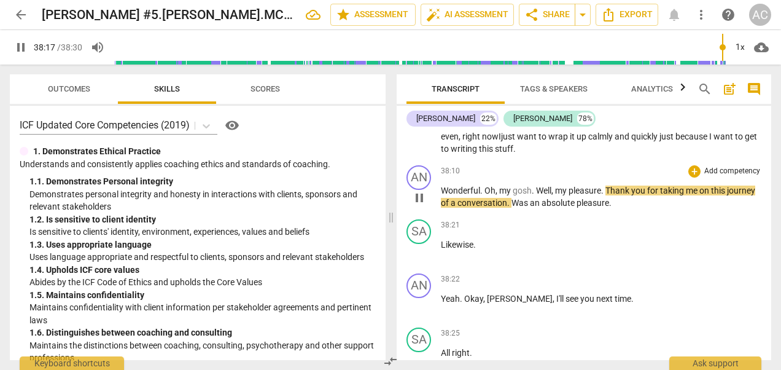
click at [442, 195] on span "Wonderful" at bounding box center [460, 190] width 39 height 10
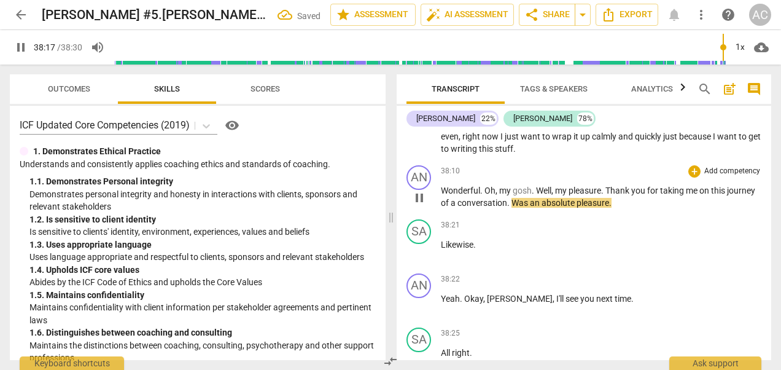
type input "2298"
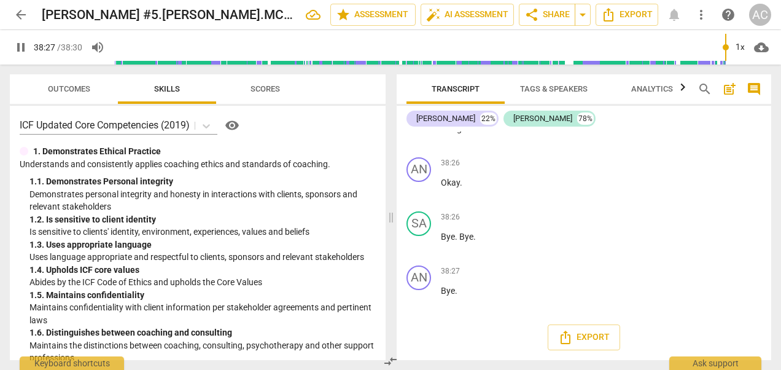
scroll to position [10434, 0]
type input "2310"
click at [663, 88] on span "Analytics" at bounding box center [652, 88] width 42 height 9
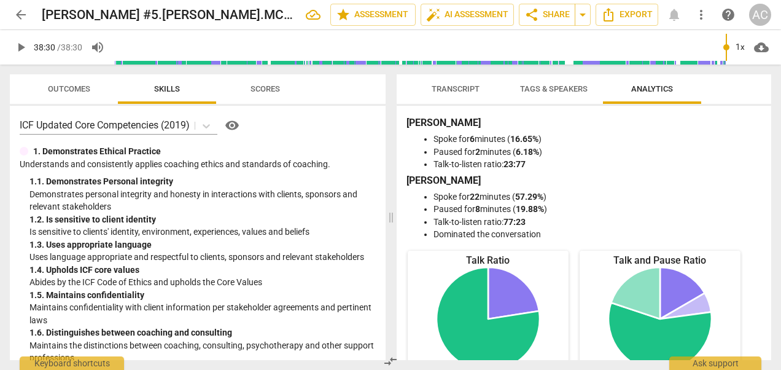
click at [576, 88] on span "Tags & Speakers" at bounding box center [554, 88] width 68 height 9
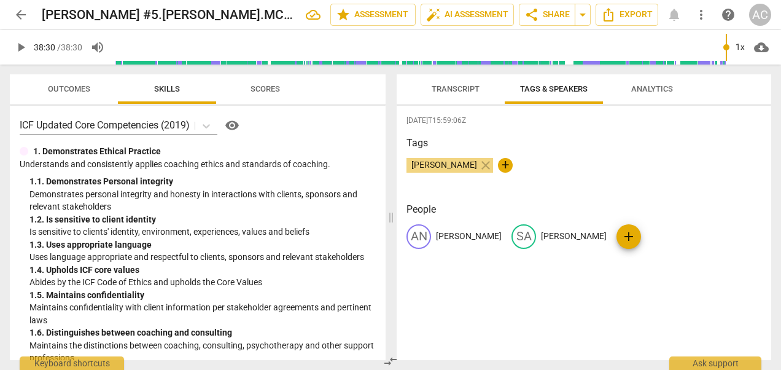
click at [440, 88] on span "Transcript" at bounding box center [456, 88] width 48 height 9
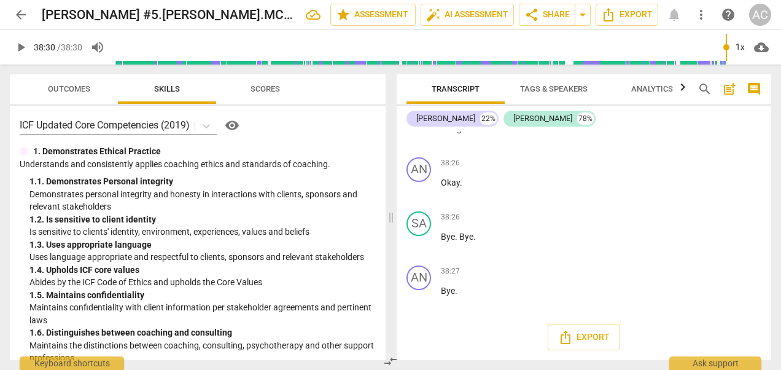
click at [732, 88] on span "post_add" at bounding box center [729, 89] width 15 height 15
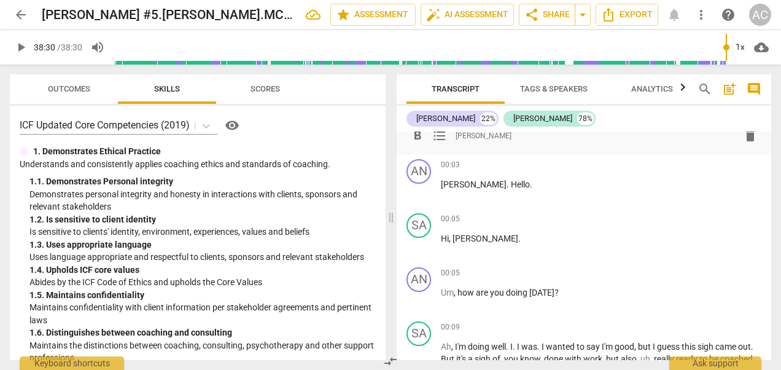
click at [762, 88] on span "comment" at bounding box center [754, 89] width 20 height 15
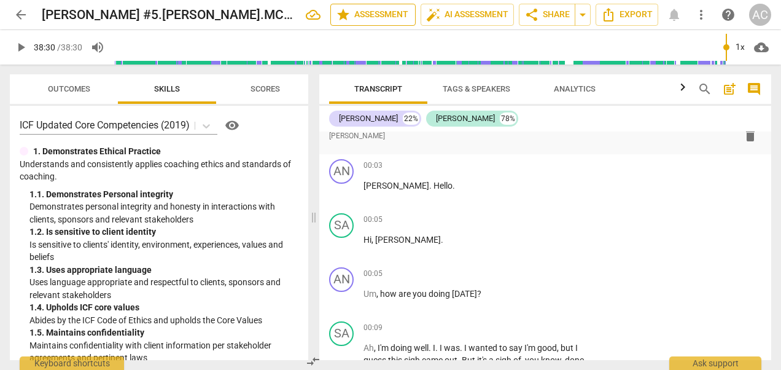
click at [372, 21] on span "star Assessment" at bounding box center [373, 14] width 74 height 15
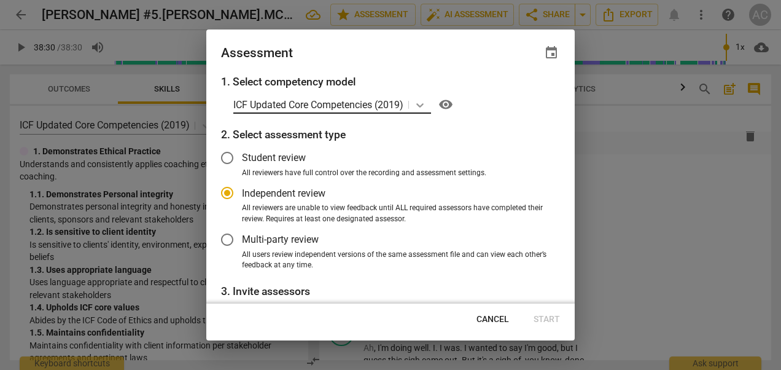
click at [424, 105] on icon at bounding box center [420, 105] width 12 height 12
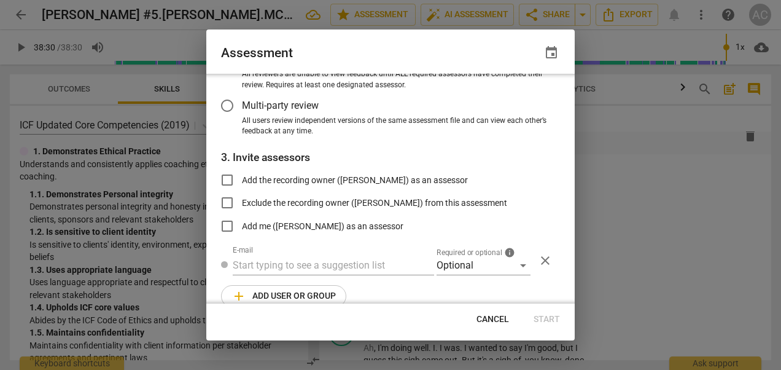
scroll to position [150, 0]
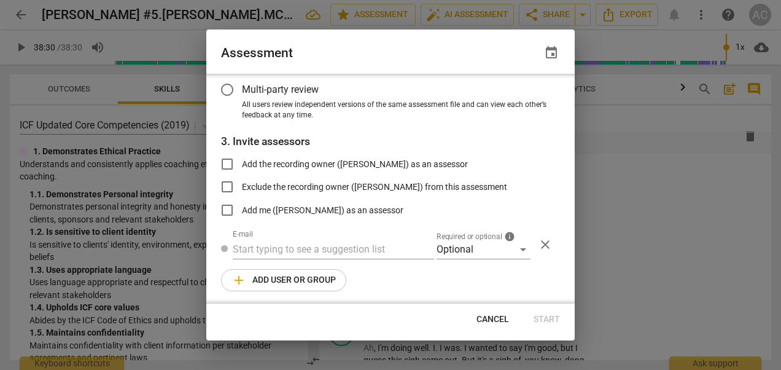
radio input "false"
click at [228, 165] on input "Add the recording owner ([PERSON_NAME]) as an assessor" at bounding box center [226, 163] width 29 height 29
checkbox input "true"
radio input "false"
click at [247, 248] on input "text" at bounding box center [333, 250] width 201 height 20
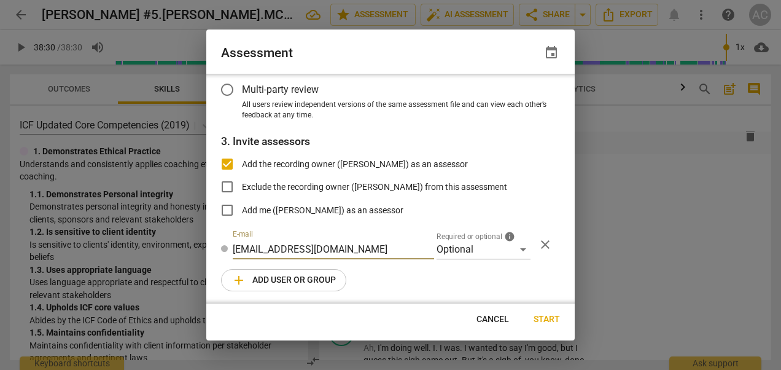
type input "[EMAIL_ADDRESS][DOMAIN_NAME]"
click at [550, 317] on span "Start" at bounding box center [547, 319] width 26 height 12
radio input "false"
type input "[PERSON_NAME] <[EMAIL_ADDRESS][DOMAIN_NAME]>"
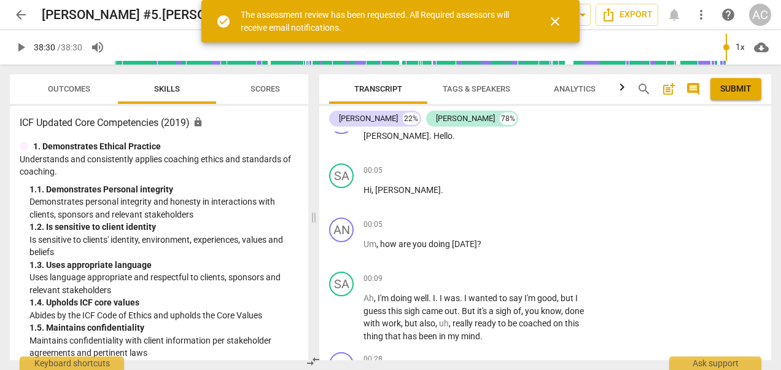
scroll to position [0, 0]
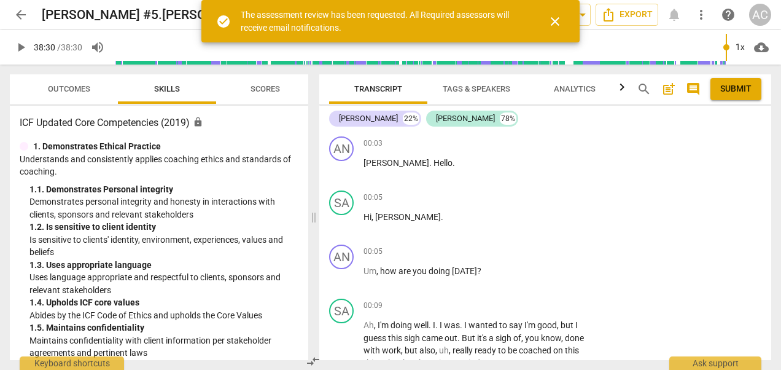
click at [735, 92] on span "Submit" at bounding box center [735, 89] width 31 height 12
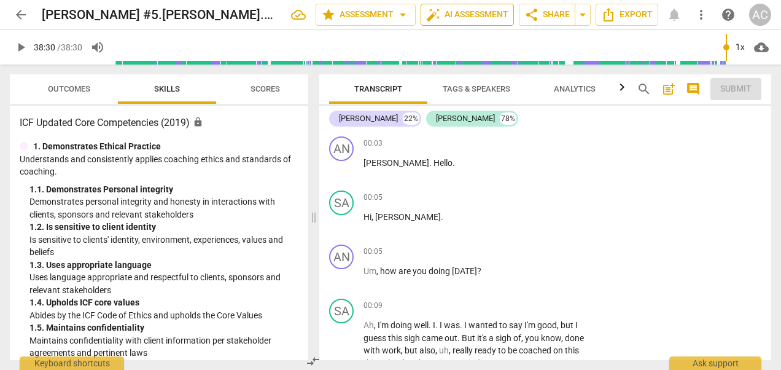
type input "2310"
